Goal: Task Accomplishment & Management: Complete application form

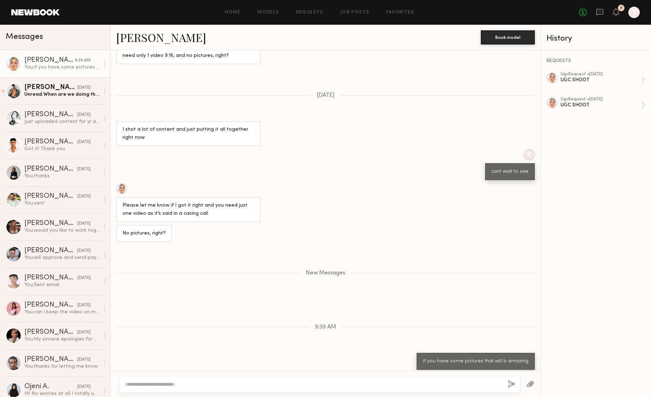
scroll to position [511, 0]
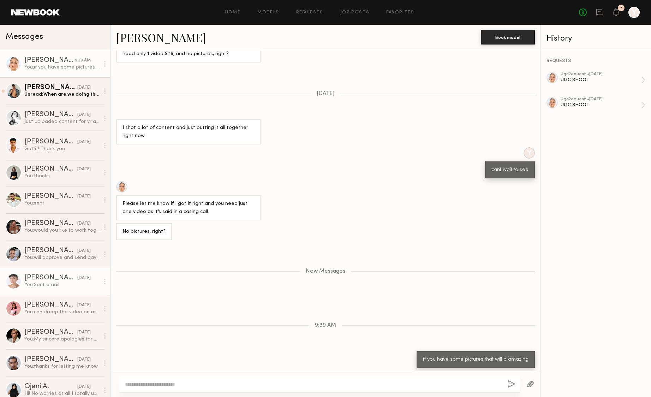
click at [56, 282] on div "You: Sent email" at bounding box center [61, 284] width 75 height 7
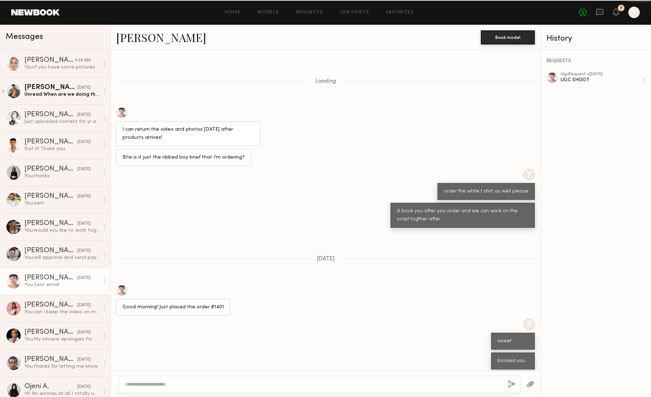
scroll to position [272, 0]
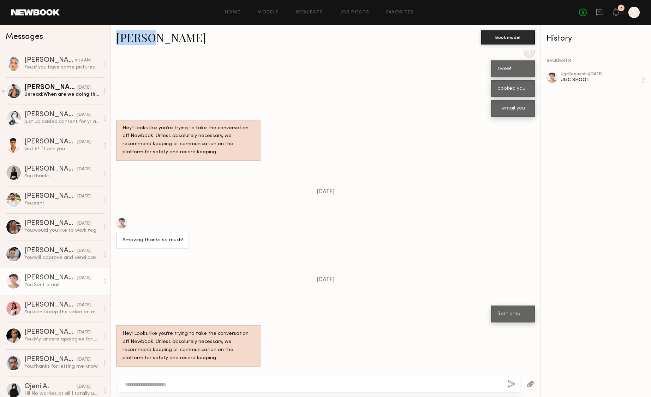
drag, startPoint x: 152, startPoint y: 40, endPoint x: 114, endPoint y: 40, distance: 38.5
click at [114, 40] on div "Lin M. Book model" at bounding box center [325, 37] width 430 height 25
copy link "Lin M."
click at [53, 59] on div "Kateryna K." at bounding box center [49, 60] width 50 height 7
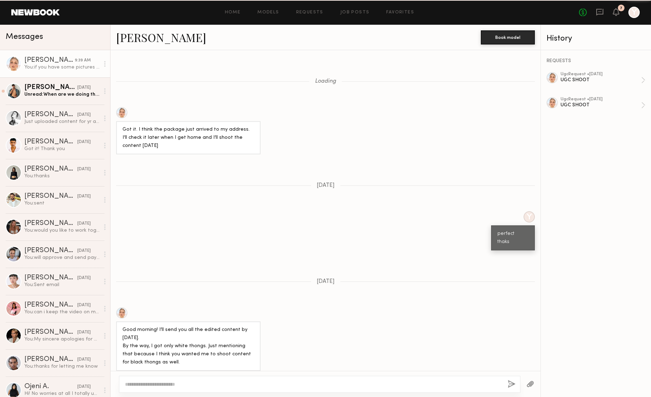
scroll to position [458, 0]
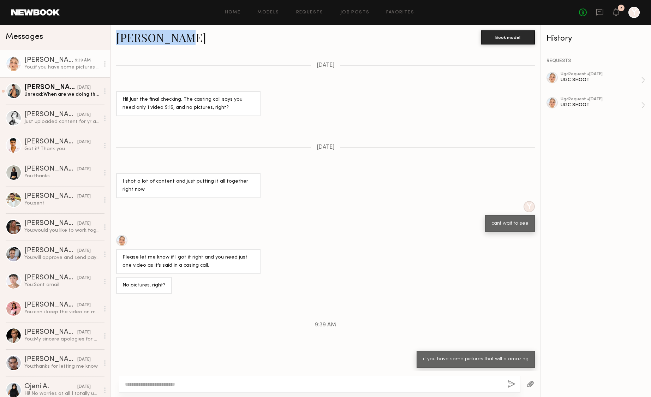
drag, startPoint x: 182, startPoint y: 40, endPoint x: 117, endPoint y: 38, distance: 64.6
click at [117, 38] on div "Kateryna K." at bounding box center [298, 37] width 365 height 15
copy link "Kateryna K."
click at [53, 95] on div "Unread: When are we doing this?" at bounding box center [61, 94] width 75 height 7
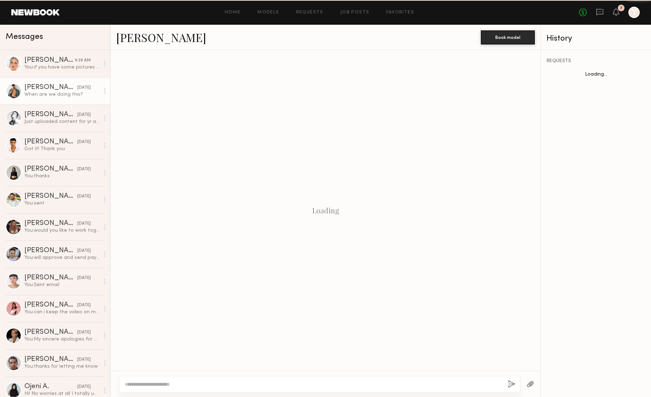
scroll to position [485, 0]
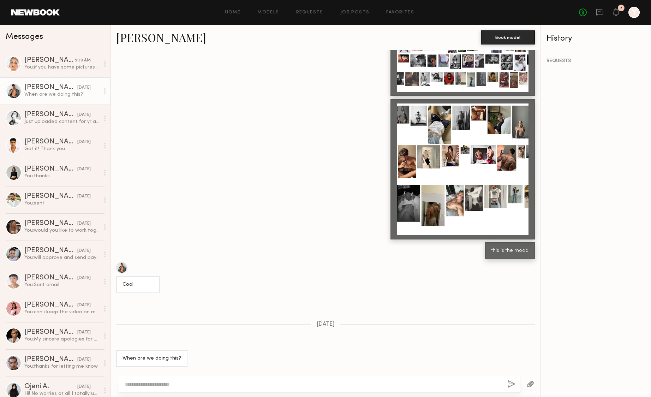
click at [127, 32] on link "Dylan W." at bounding box center [161, 37] width 90 height 15
click at [601, 13] on icon at bounding box center [600, 12] width 8 height 8
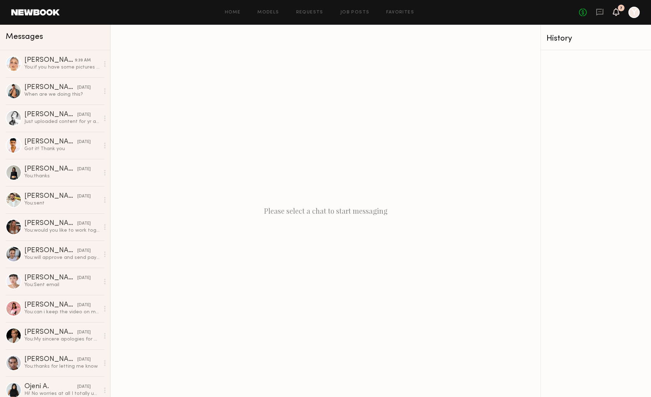
click at [618, 13] on icon at bounding box center [616, 11] width 6 height 5
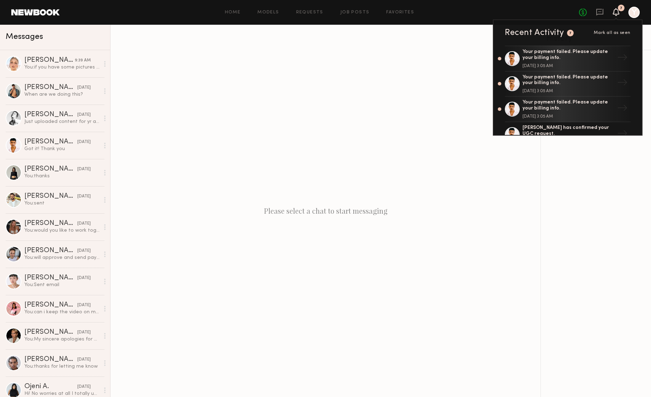
click at [629, 14] on div at bounding box center [633, 12] width 11 height 11
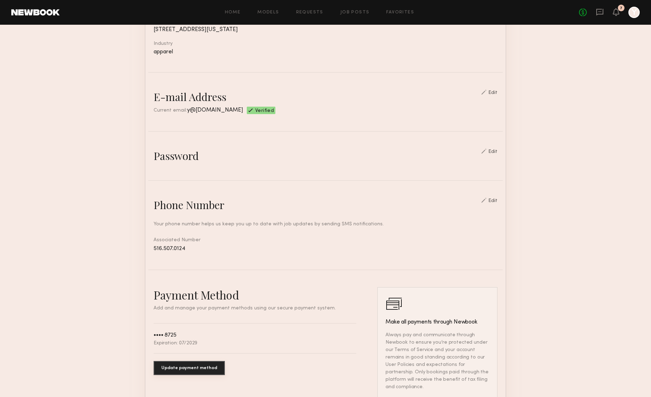
scroll to position [256, 0]
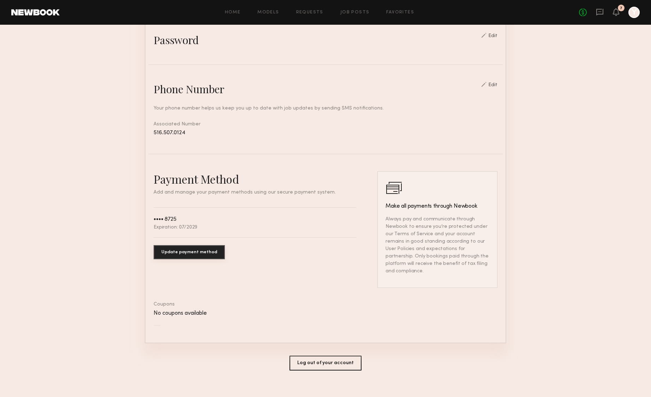
click at [194, 253] on button "Update payment method" at bounding box center [189, 252] width 71 height 14
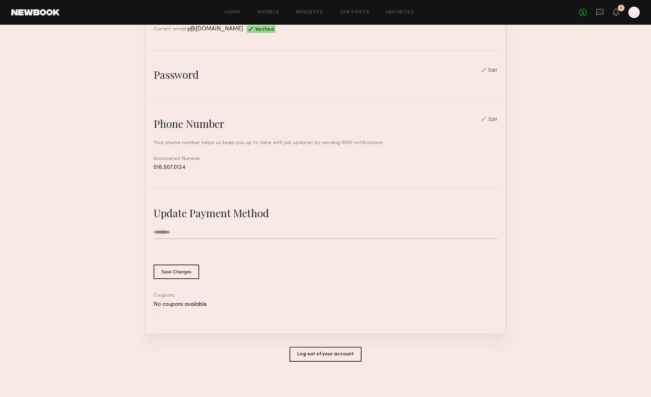
scroll to position [220, 0]
click at [181, 232] on input "text" at bounding box center [326, 233] width 344 height 13
type input "**********"
click at [369, 266] on common-button-deprecated "Save Changes" at bounding box center [326, 273] width 344 height 14
click at [412, 271] on common-button-deprecated "Save Changes" at bounding box center [326, 273] width 344 height 14
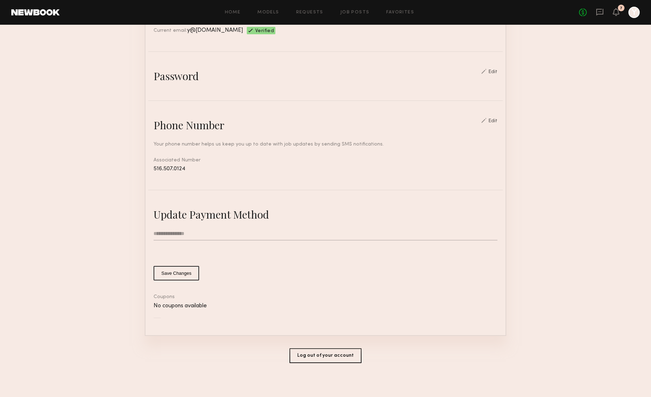
click at [185, 272] on button "Save Changes" at bounding box center [177, 273] width 46 height 14
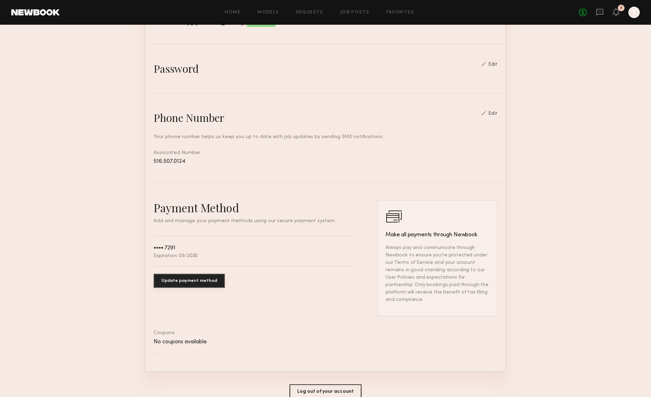
scroll to position [227, 0]
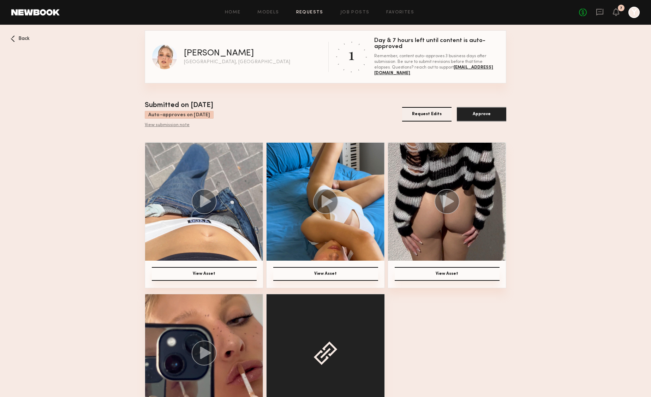
scroll to position [48, 0]
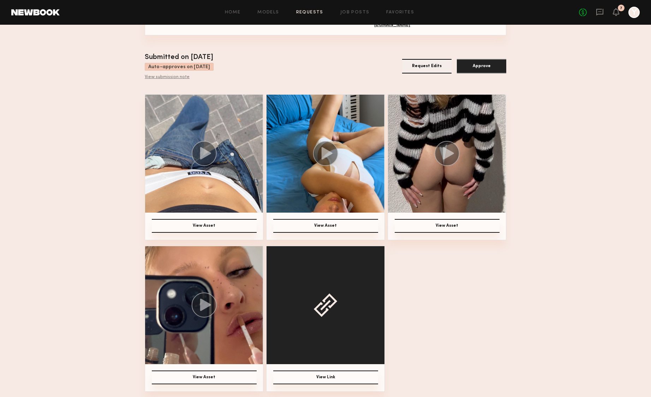
click at [421, 69] on button "Request Edits" at bounding box center [426, 66] width 49 height 14
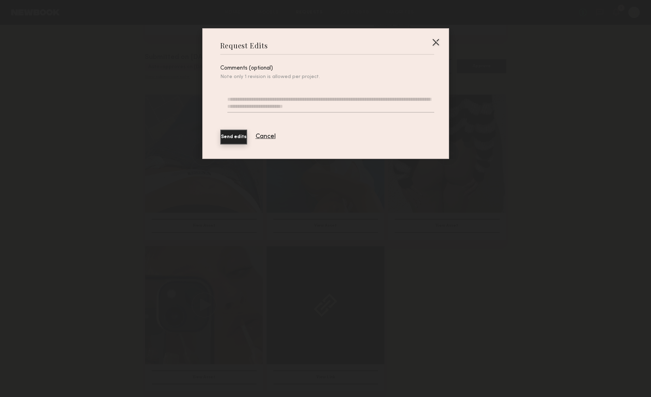
click at [297, 108] on textarea at bounding box center [330, 104] width 206 height 17
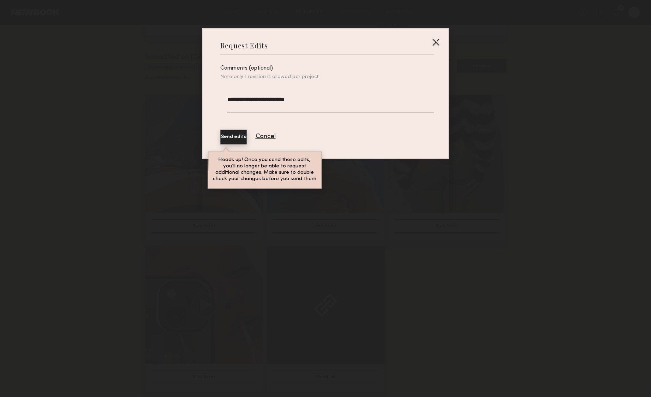
type textarea "**********"
click at [247, 134] on button "Send edits" at bounding box center [233, 137] width 27 height 15
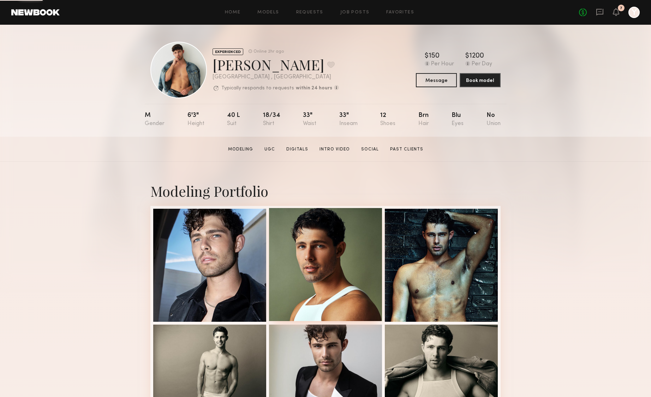
scroll to position [23, 0]
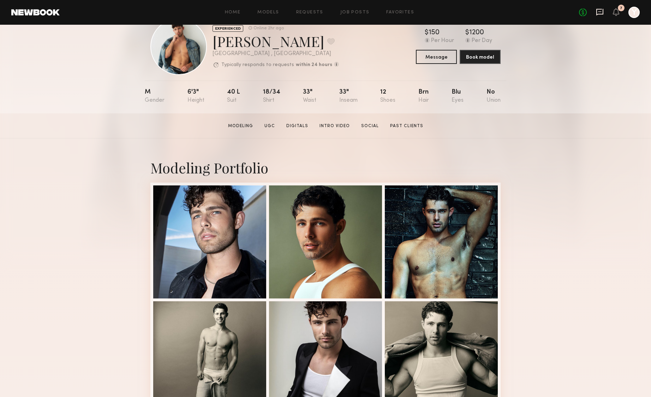
click at [601, 11] on icon at bounding box center [600, 12] width 8 height 8
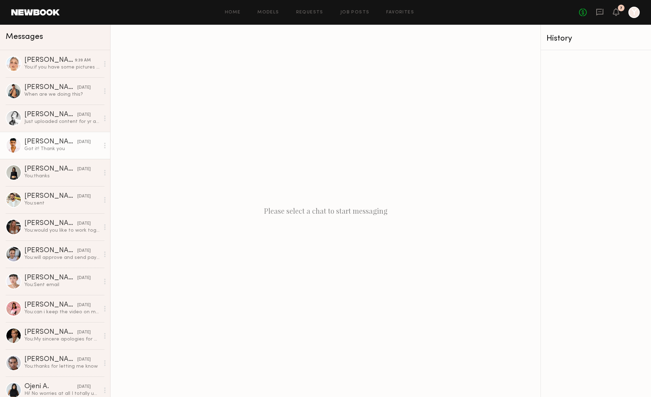
click at [50, 150] on div "Got it! Thank you" at bounding box center [61, 148] width 75 height 7
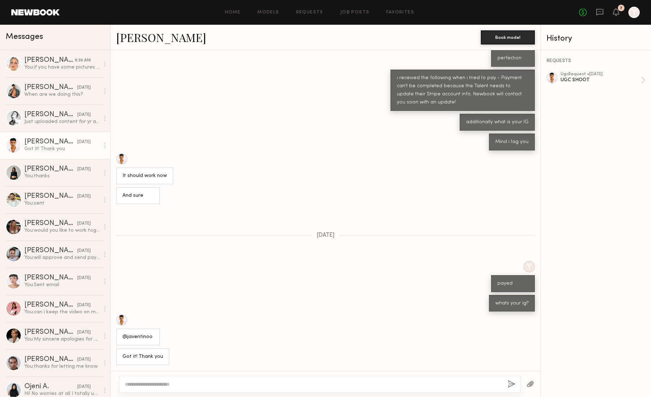
scroll to position [71, 0]
click at [38, 205] on div "You: sent" at bounding box center [61, 203] width 75 height 7
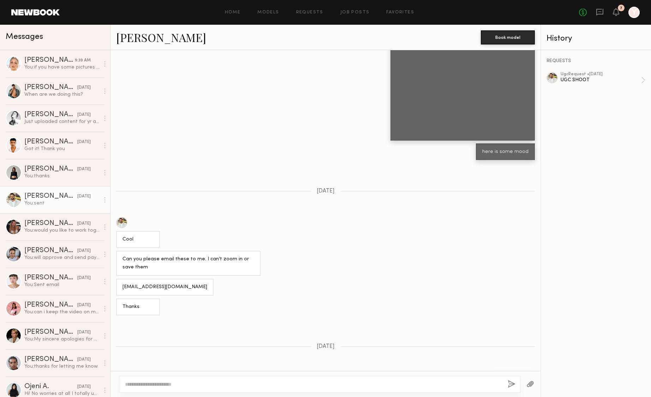
scroll to position [1151, 0]
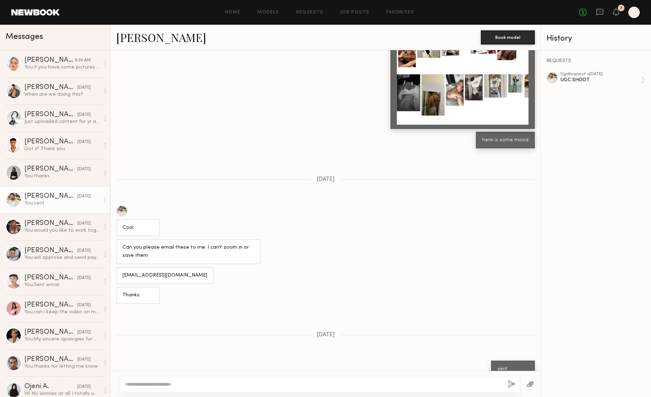
click at [303, 384] on textarea at bounding box center [313, 383] width 377 height 7
type textarea "*********"
click at [512, 384] on button "button" at bounding box center [512, 384] width 8 height 9
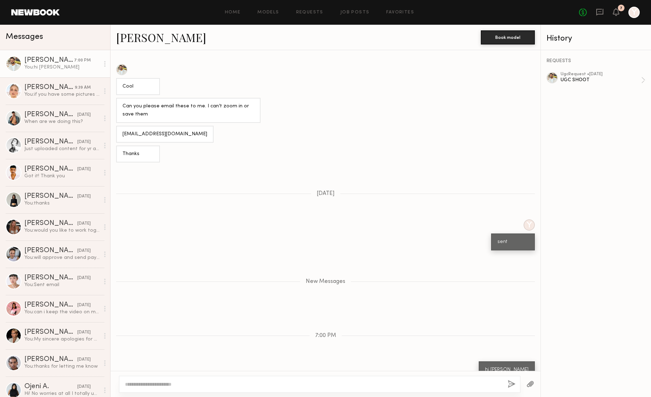
click at [508, 380] on button "button" at bounding box center [512, 384] width 8 height 9
click at [478, 382] on textarea at bounding box center [313, 383] width 377 height 7
type textarea "**********"
click at [512, 384] on button "button" at bounding box center [512, 384] width 8 height 9
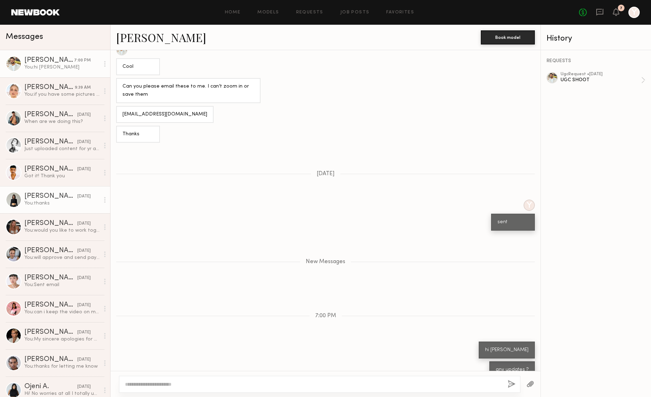
click at [59, 198] on div "Kate A." at bounding box center [50, 196] width 53 height 7
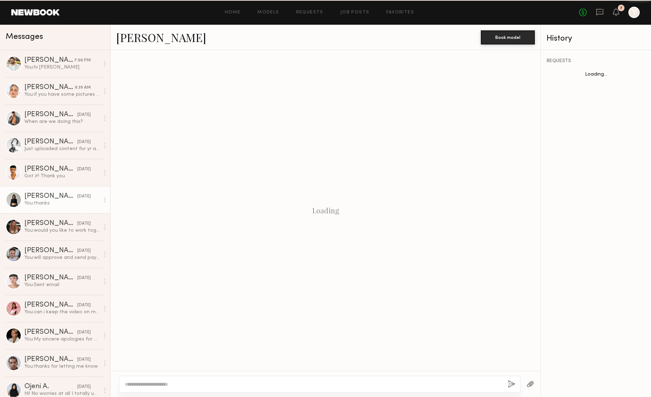
scroll to position [517, 0]
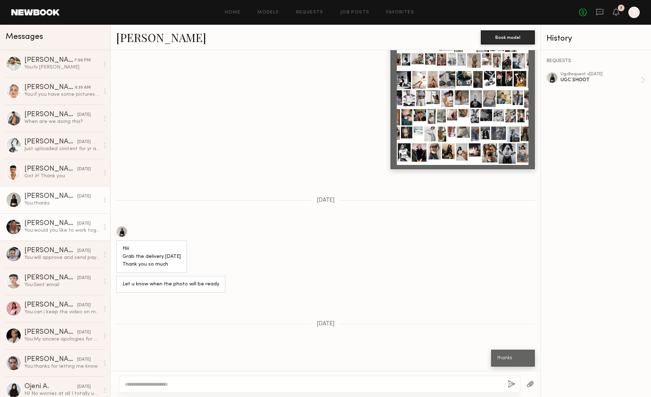
click at [64, 228] on div "You: would you like to work together ?" at bounding box center [61, 230] width 75 height 7
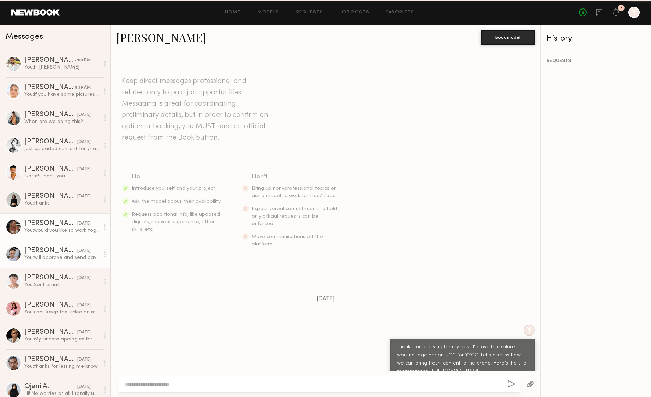
scroll to position [502, 0]
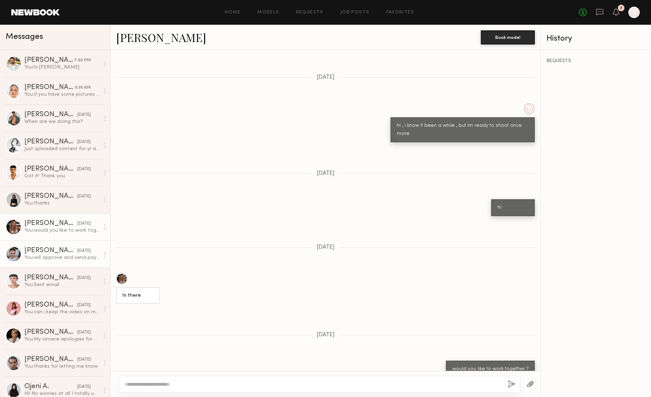
click at [57, 248] on div "Tanya A." at bounding box center [50, 250] width 53 height 7
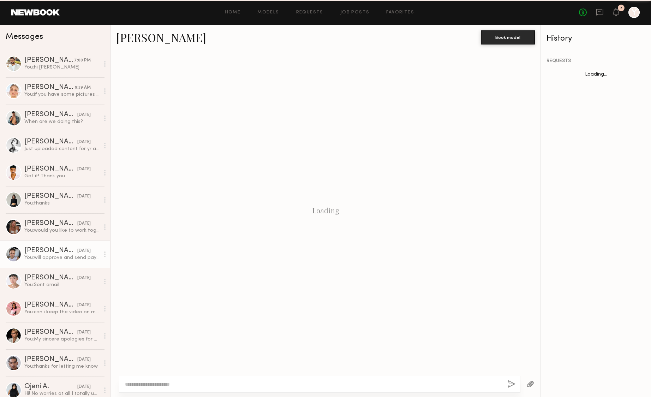
scroll to position [713, 0]
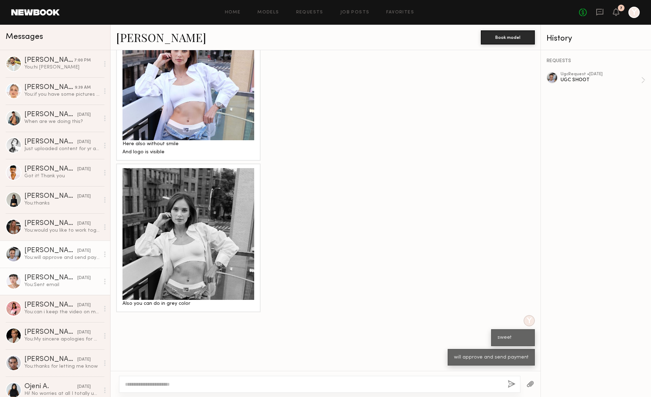
click at [55, 278] on div "Lin M." at bounding box center [50, 277] width 53 height 7
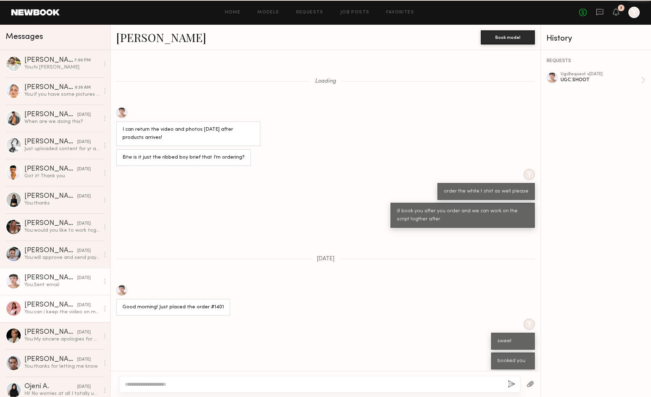
scroll to position [272, 0]
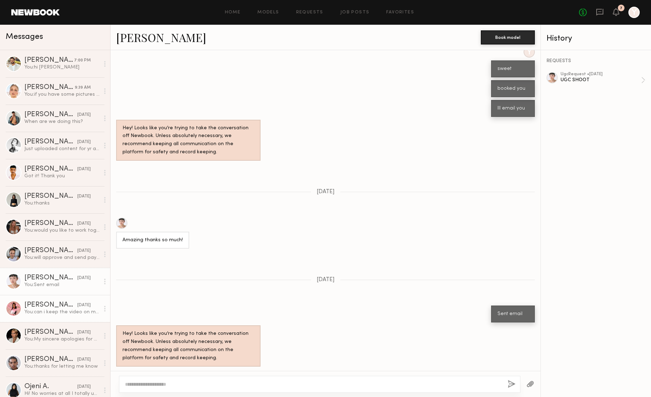
click at [53, 307] on div "Zohara E." at bounding box center [50, 304] width 53 height 7
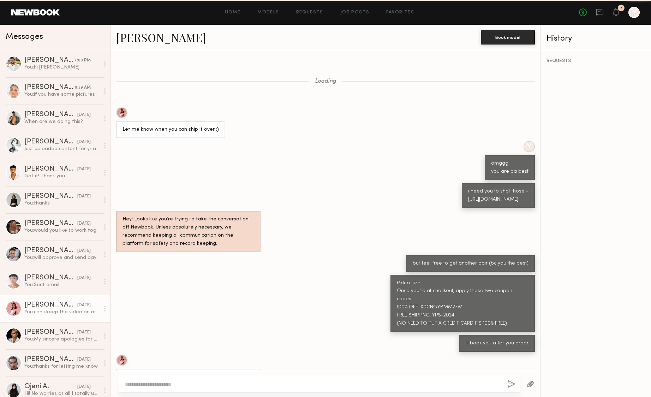
scroll to position [149, 0]
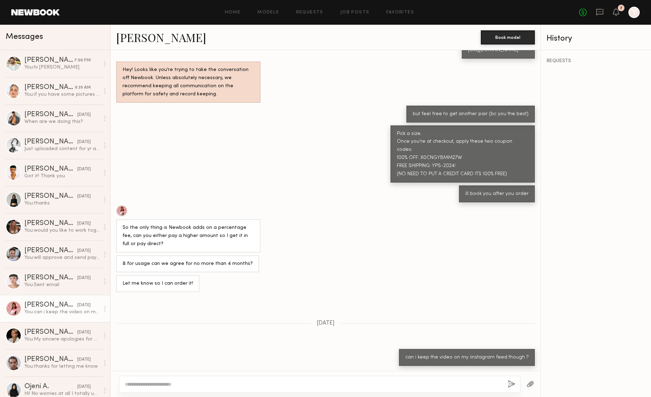
click at [157, 383] on textarea at bounding box center [313, 383] width 377 height 7
type textarea "*"
click at [512, 383] on button "button" at bounding box center [512, 384] width 8 height 9
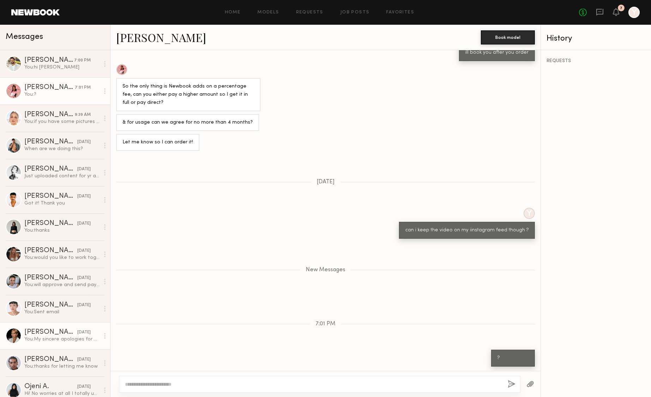
click at [68, 340] on div "You: My sincere apologies for my outrageously late response! Would you still li…" at bounding box center [61, 339] width 75 height 7
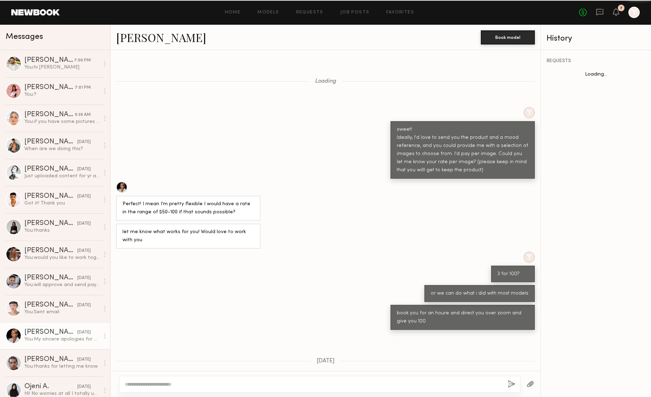
scroll to position [276, 0]
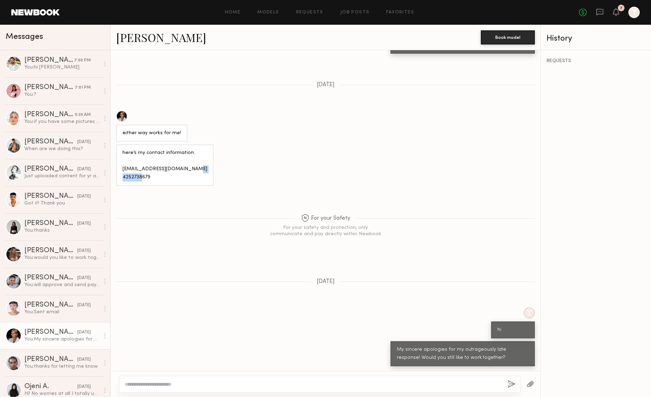
drag, startPoint x: 151, startPoint y: 175, endPoint x: 113, endPoint y: 175, distance: 38.1
click at [113, 175] on div "here’s my contact information: biancaarvidsson@gmail.com 4252738679" at bounding box center [325, 164] width 430 height 41
copy div "4252738679"
click at [49, 361] on div "Jaylin D." at bounding box center [50, 359] width 53 height 7
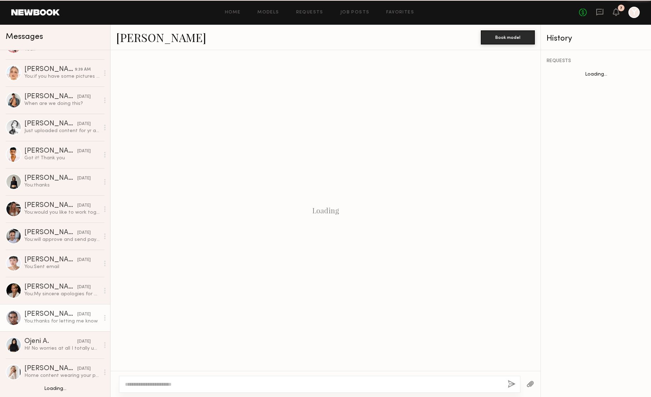
scroll to position [46, 0]
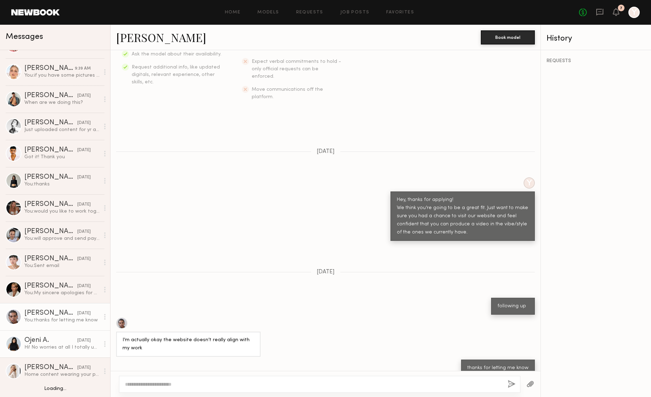
click at [42, 341] on div "Ojeni A." at bounding box center [50, 340] width 53 height 7
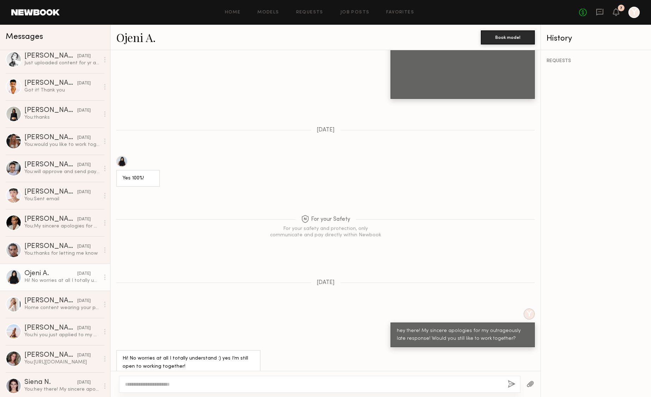
scroll to position [116, 0]
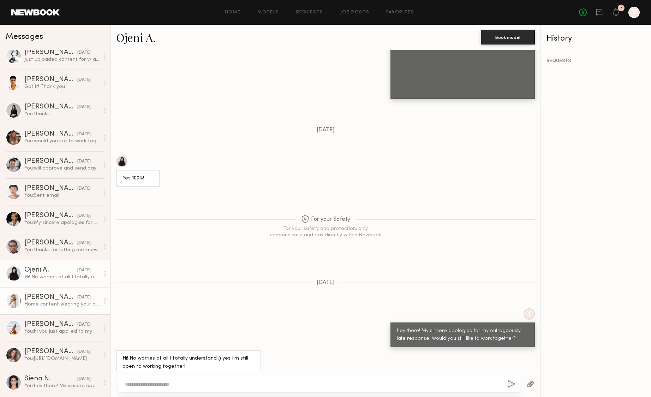
click at [43, 300] on div "Tatiana D." at bounding box center [50, 297] width 53 height 7
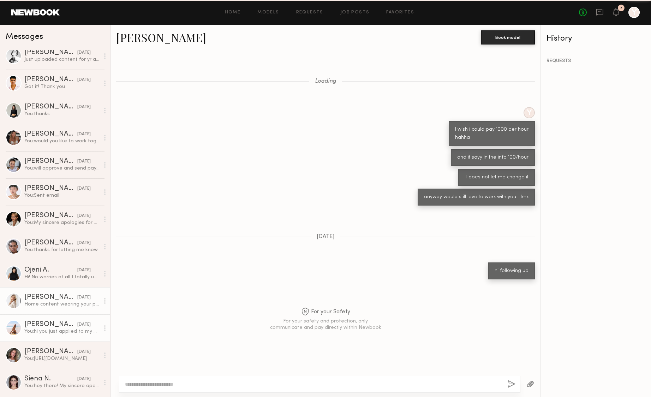
scroll to position [175, 0]
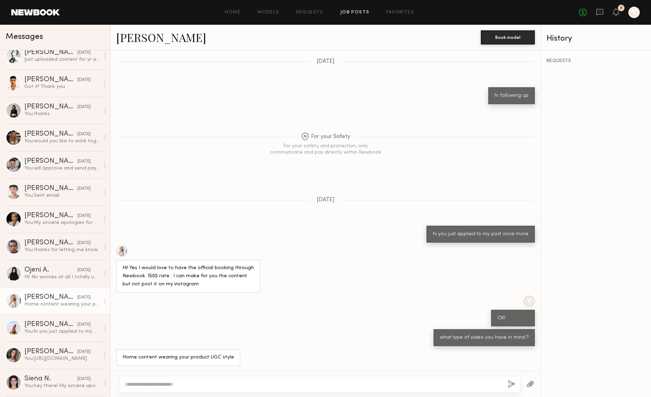
click at [358, 10] on link "Job Posts" at bounding box center [354, 12] width 29 height 5
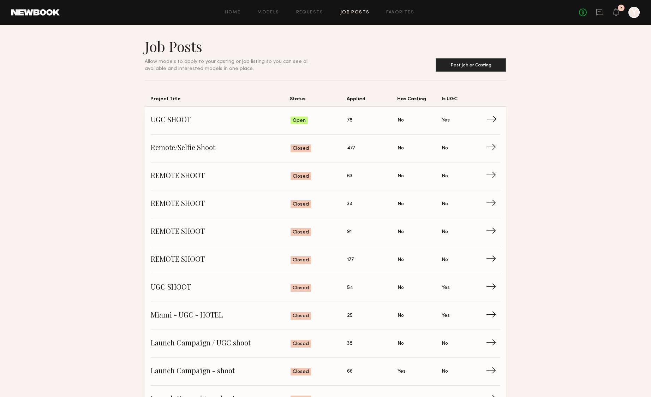
click at [187, 118] on span "UGC SHOOT" at bounding box center [221, 120] width 140 height 11
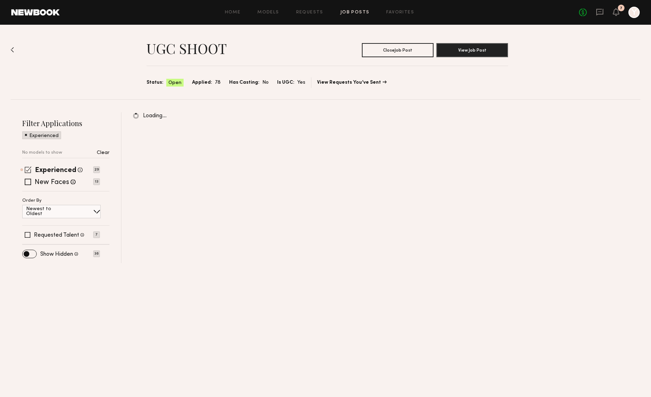
click at [26, 169] on span at bounding box center [28, 169] width 7 height 7
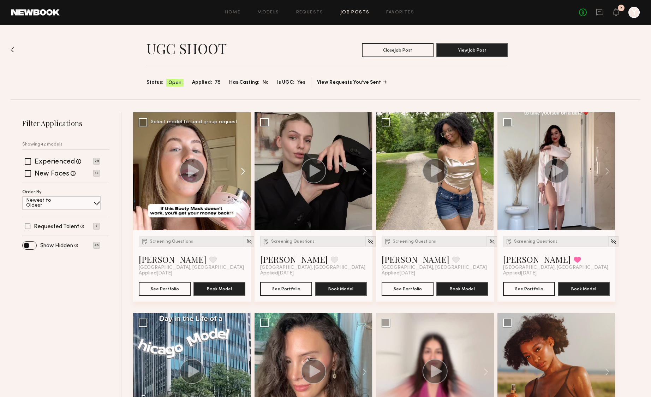
click at [244, 169] on button at bounding box center [239, 171] width 23 height 118
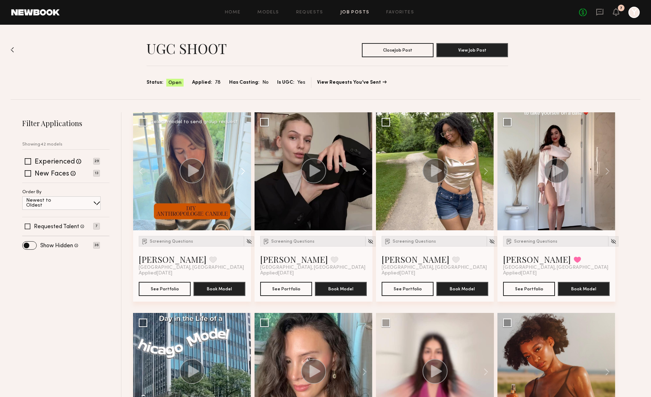
click at [244, 169] on button at bounding box center [239, 171] width 23 height 118
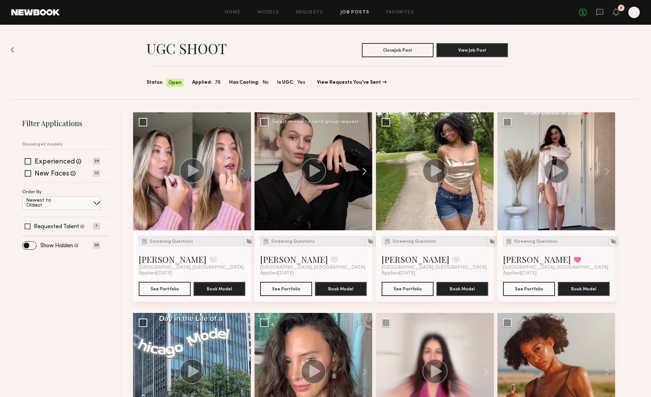
click at [359, 171] on button at bounding box center [361, 171] width 23 height 118
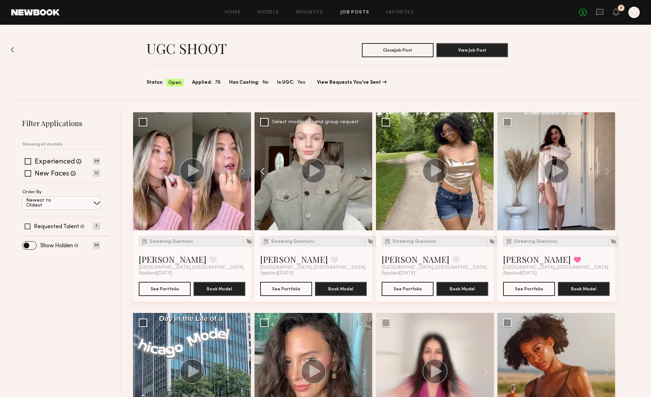
click at [261, 167] on button at bounding box center [265, 171] width 23 height 118
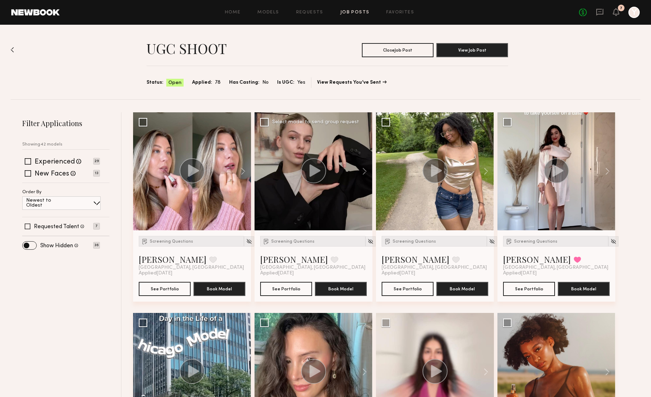
click at [318, 168] on circle at bounding box center [313, 170] width 25 height 25
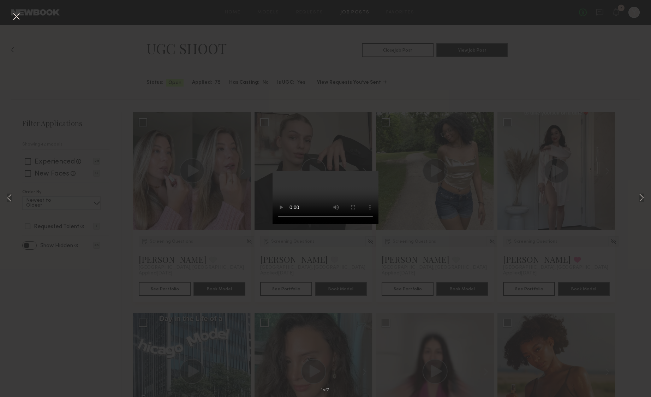
click at [445, 91] on div "1 of 7" at bounding box center [325, 198] width 651 height 397
click at [151, 105] on div "1 of 7" at bounding box center [325, 198] width 651 height 397
click at [416, 88] on div "1 of 7" at bounding box center [325, 198] width 651 height 397
click at [83, 103] on div "1 of 7" at bounding box center [325, 198] width 651 height 397
click at [13, 17] on button at bounding box center [16, 17] width 11 height 13
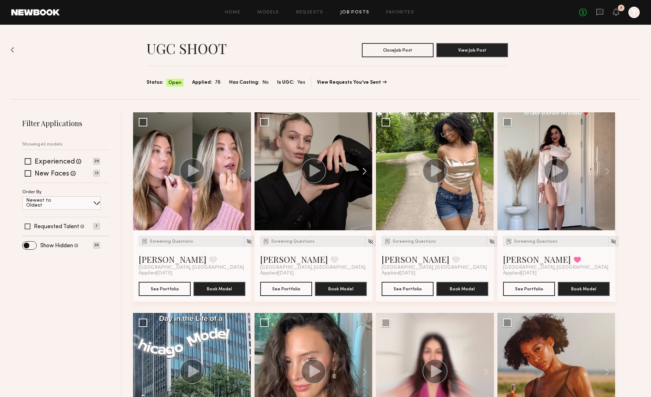
click at [362, 174] on button at bounding box center [361, 171] width 23 height 118
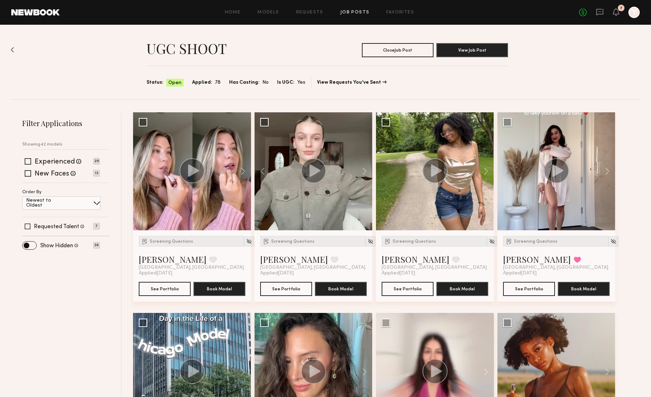
click at [316, 172] on icon at bounding box center [315, 170] width 11 height 12
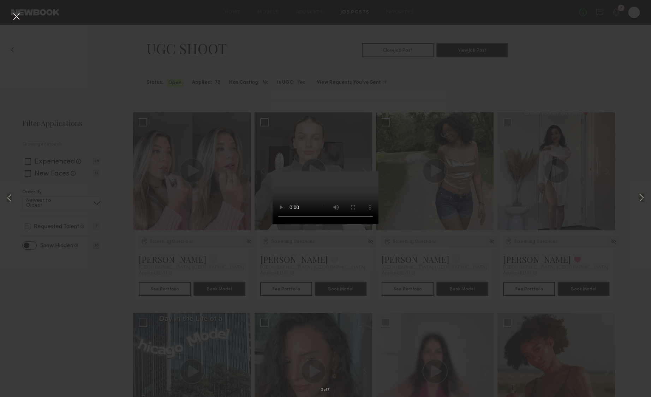
click at [184, 79] on div "2 of 7" at bounding box center [325, 198] width 651 height 397
click at [182, 95] on div "2 of 7" at bounding box center [325, 198] width 651 height 397
click at [14, 19] on button at bounding box center [16, 17] width 11 height 13
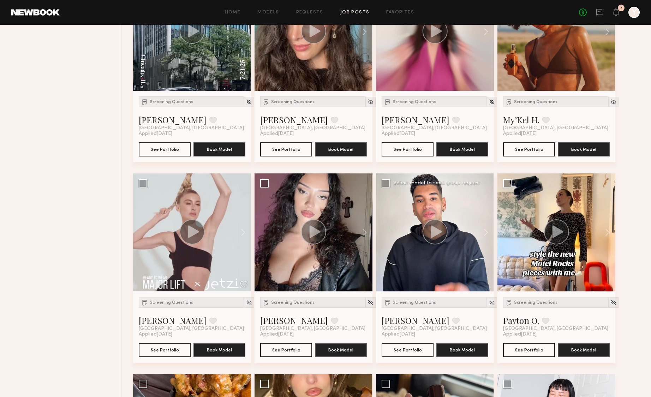
scroll to position [342, 0]
